Goal: Find specific page/section: Find specific page/section

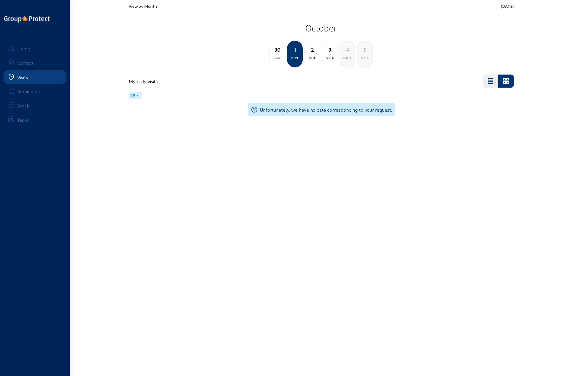
click at [146, 6] on span "View by Month" at bounding box center [143, 6] width 28 height 5
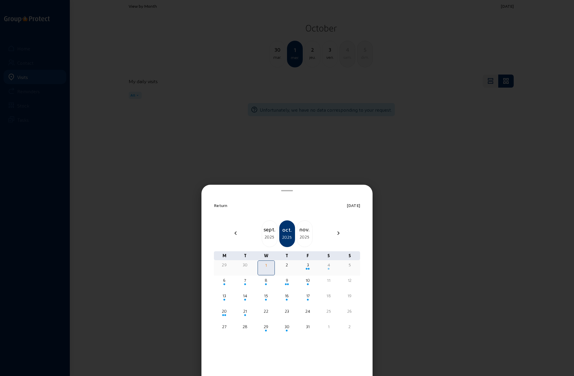
click at [329, 267] on div "4" at bounding box center [329, 265] width 16 height 6
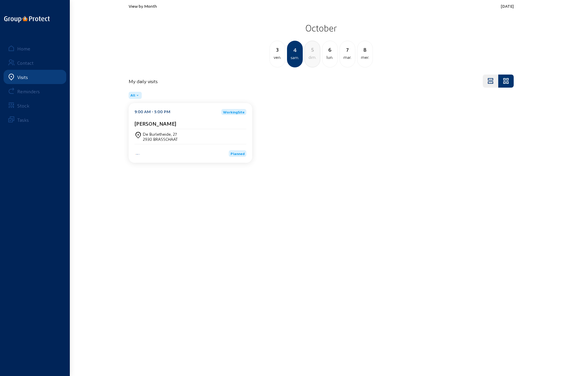
click at [163, 134] on div "De Burletheide, 27" at bounding box center [160, 134] width 35 height 5
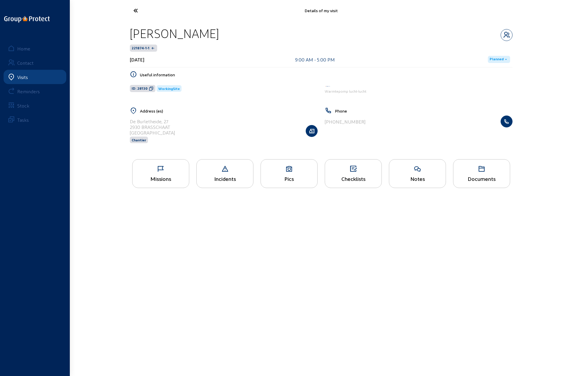
click at [280, 174] on div "Pics" at bounding box center [289, 173] width 57 height 29
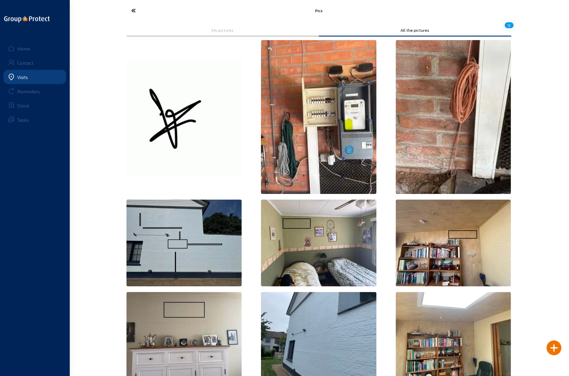
click at [132, 10] on icon at bounding box center [155, 10] width 55 height 10
